Goal: Complete application form

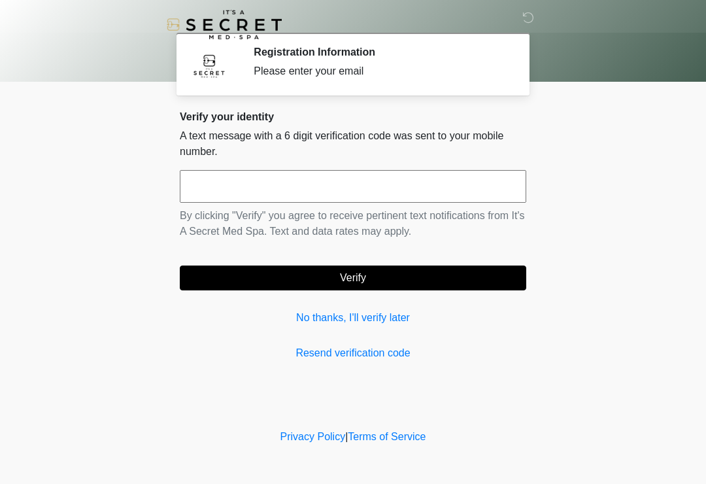
click at [354, 178] on input "text" at bounding box center [353, 186] width 346 height 33
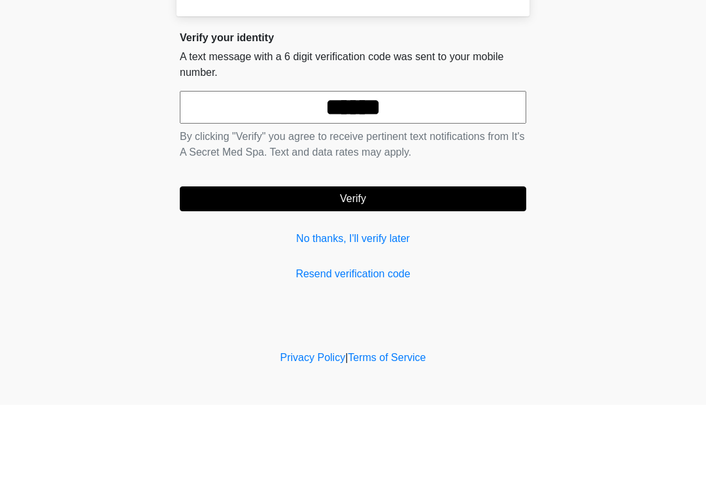
type input "******"
click at [413, 265] on button "Verify" at bounding box center [353, 277] width 346 height 25
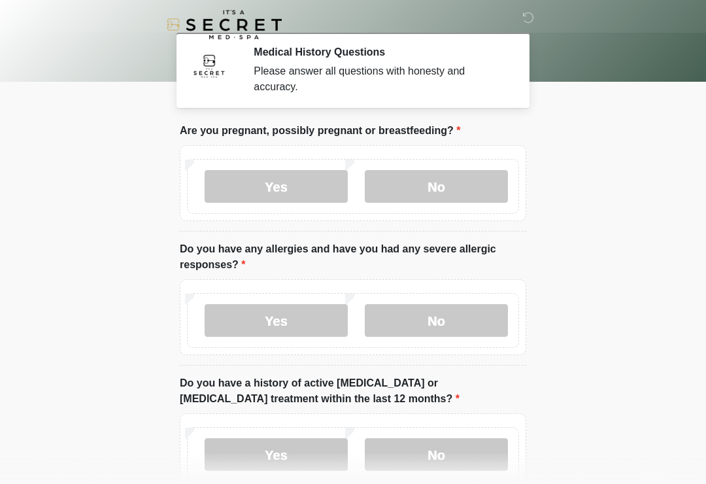
click at [444, 197] on label "No" at bounding box center [436, 186] width 143 height 33
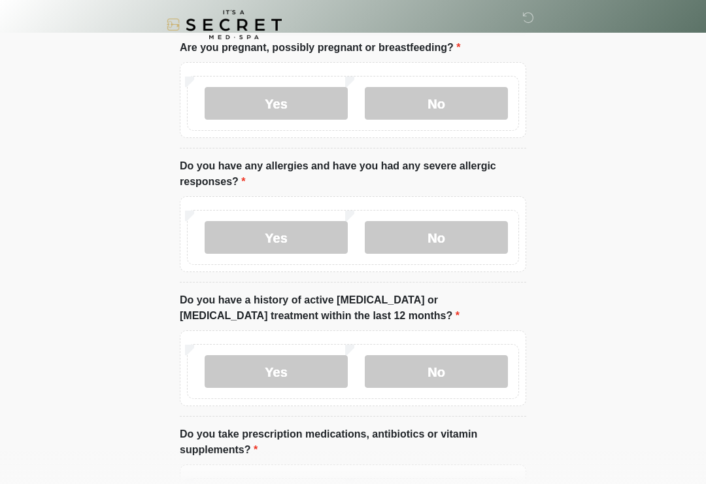
scroll to position [84, 0]
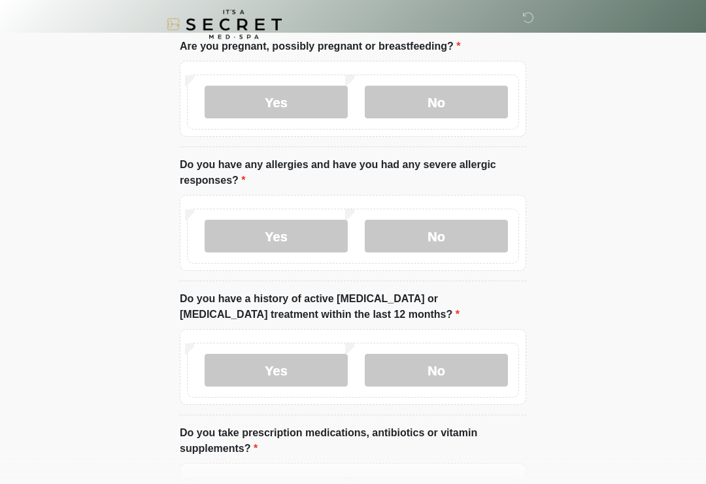
click at [459, 237] on label "No" at bounding box center [436, 236] width 143 height 33
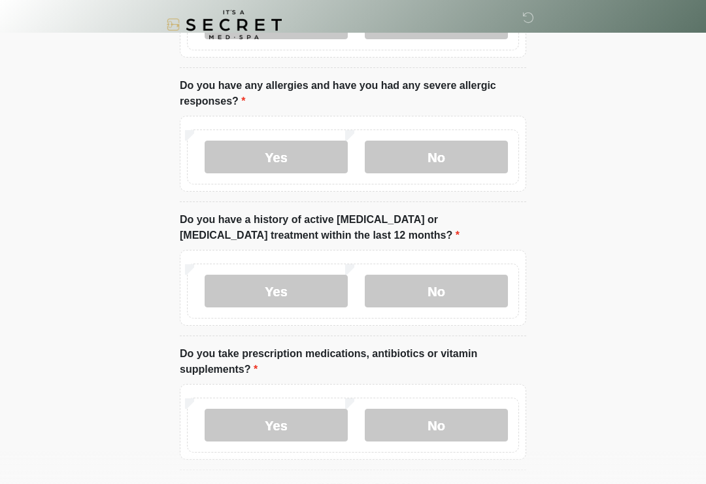
click at [463, 290] on label "No" at bounding box center [436, 291] width 143 height 33
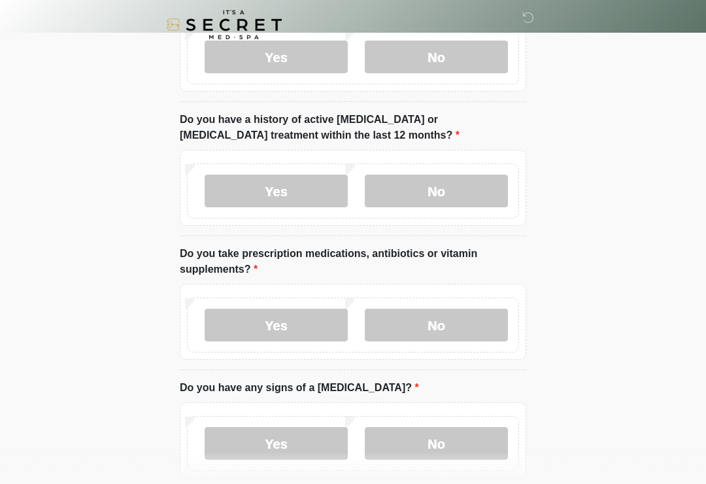
scroll to position [263, 0]
click at [296, 331] on label "Yes" at bounding box center [276, 325] width 143 height 33
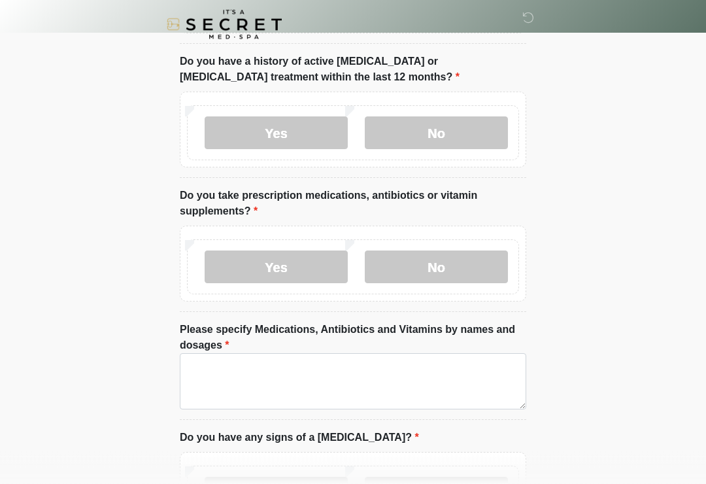
scroll to position [322, 0]
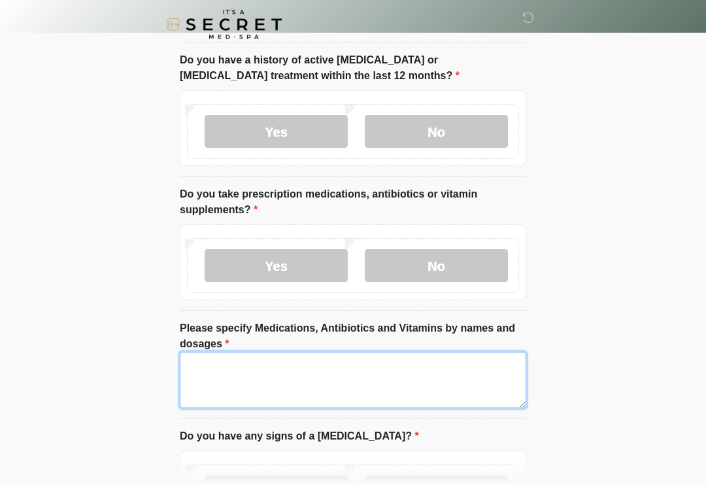
click at [428, 381] on textarea "Please specify Medications, Antibiotics and Vitamins by names and dosages" at bounding box center [353, 380] width 346 height 56
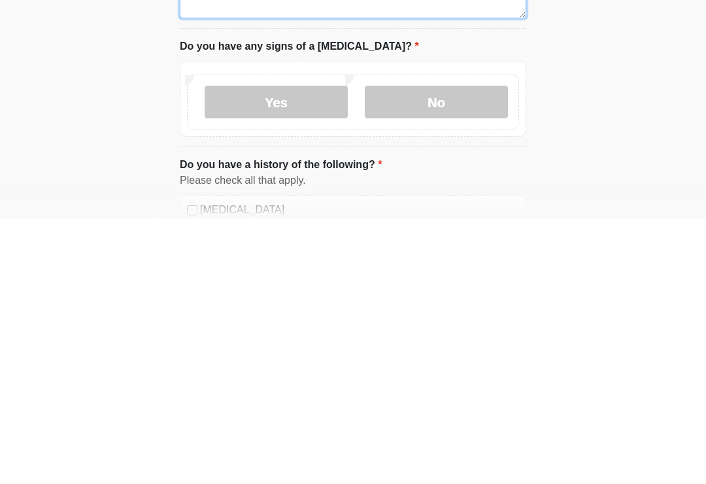
type textarea "****"
click at [461, 351] on label "No" at bounding box center [436, 367] width 143 height 33
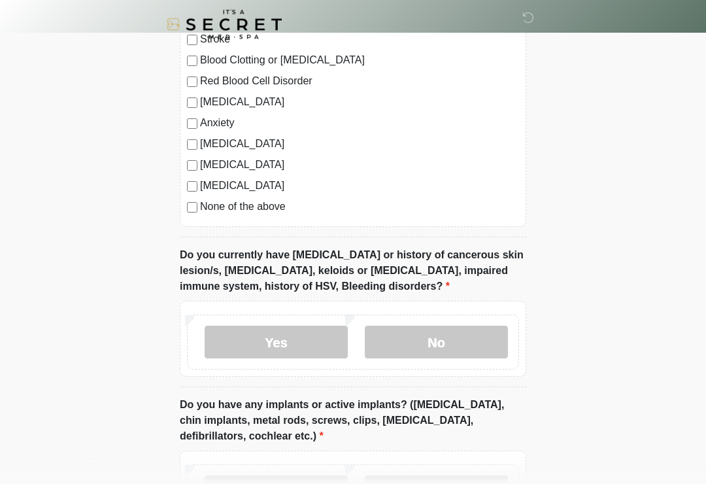
scroll to position [946, 0]
click at [471, 337] on label "No" at bounding box center [436, 342] width 143 height 33
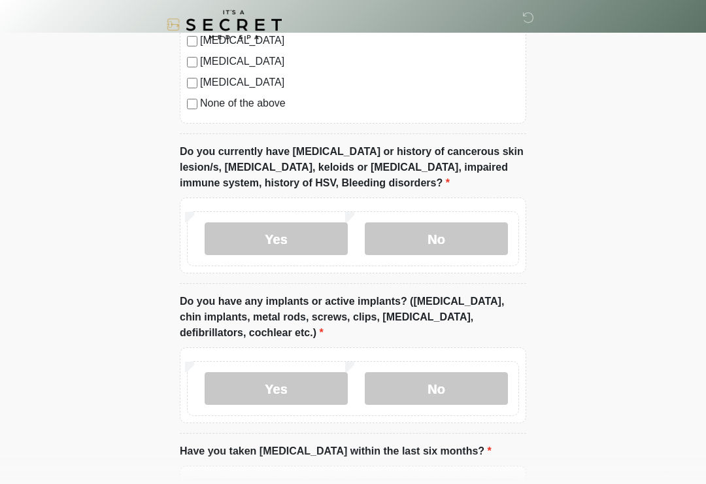
click at [440, 396] on label "No" at bounding box center [436, 388] width 143 height 33
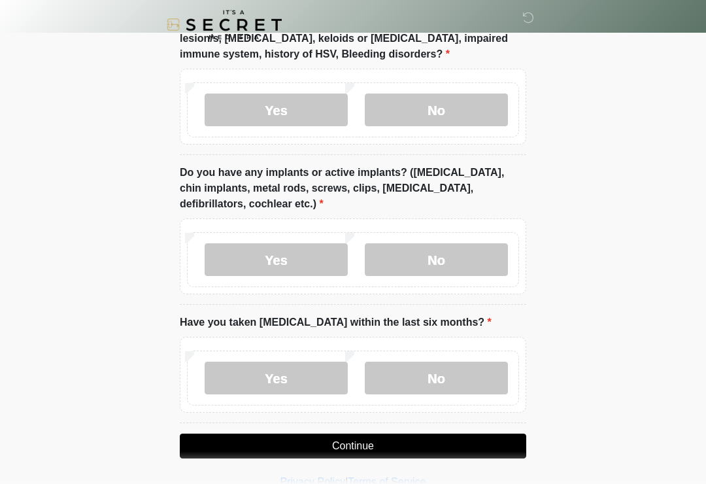
scroll to position [1199, 0]
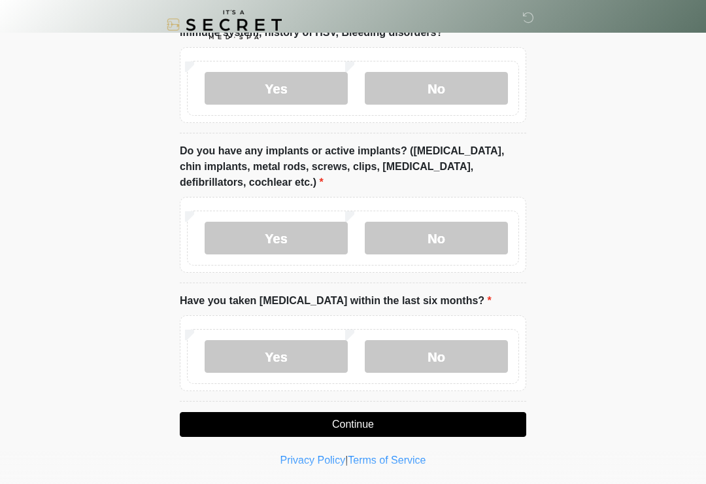
click at [486, 362] on label "No" at bounding box center [436, 356] width 143 height 33
click at [473, 422] on button "Continue" at bounding box center [353, 424] width 346 height 25
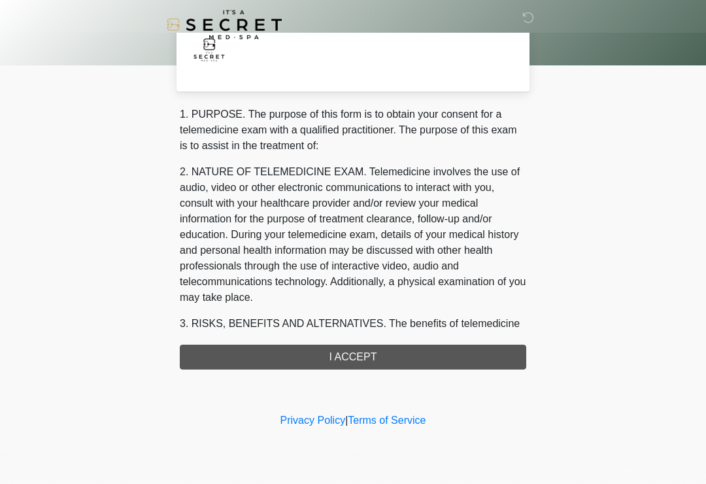
scroll to position [0, 0]
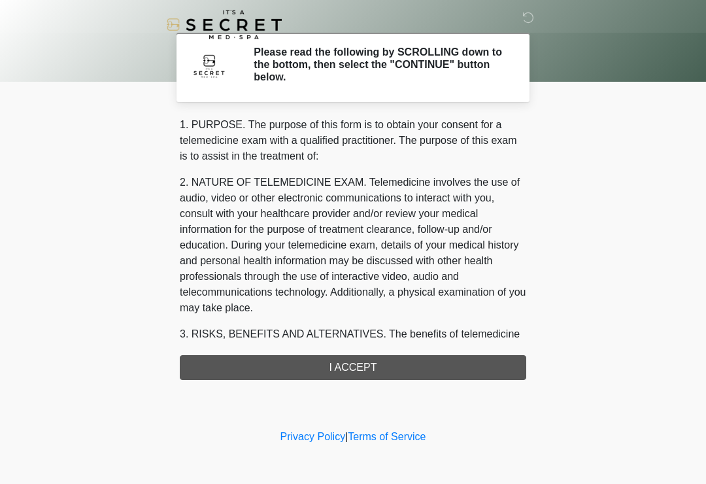
click at [469, 368] on div "1. PURPOSE. The purpose of this form is to obtain your consent for a telemedici…" at bounding box center [353, 248] width 346 height 263
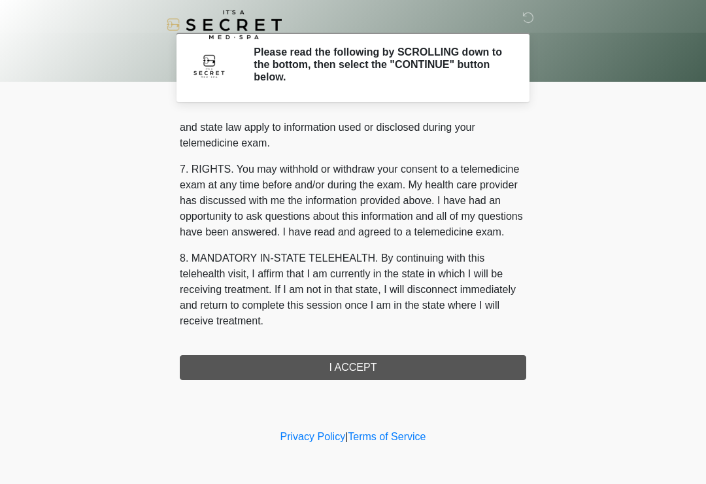
click at [298, 355] on div "1. PURPOSE. The purpose of this form is to obtain your consent for a telemedici…" at bounding box center [353, 248] width 346 height 263
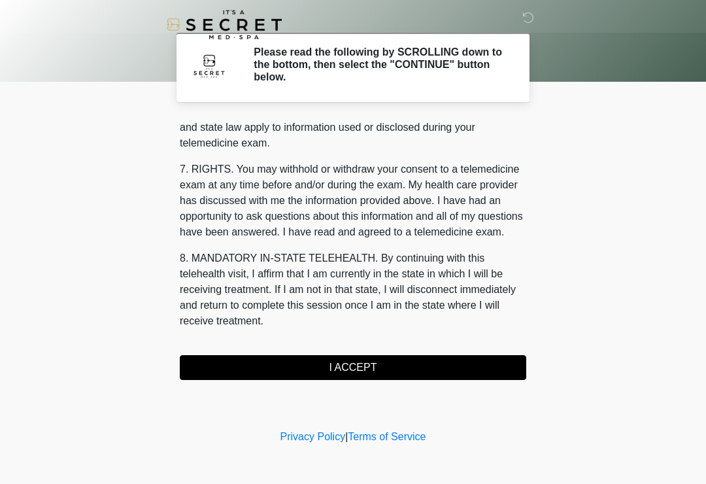
click at [263, 361] on button "I ACCEPT" at bounding box center [353, 367] width 346 height 25
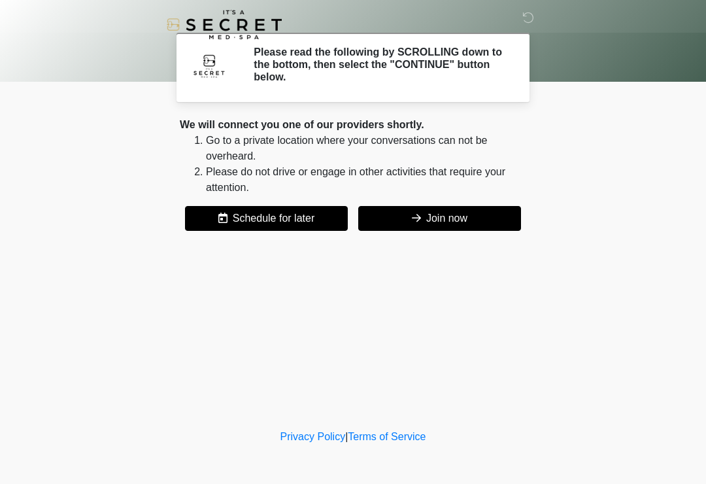
click at [199, 366] on div "‎ ‎ Please read the following by SCROLLING down to the bottom, then select the …" at bounding box center [353, 213] width 392 height 400
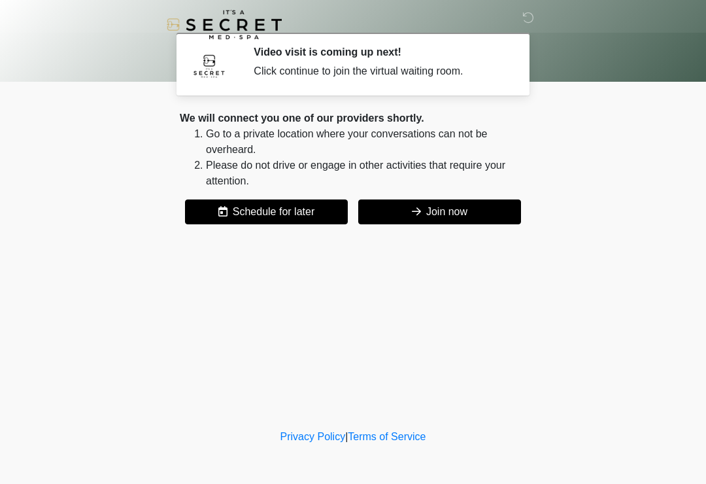
click at [439, 218] on button "Join now" at bounding box center [439, 211] width 163 height 25
